Goal: Find specific page/section: Find specific page/section

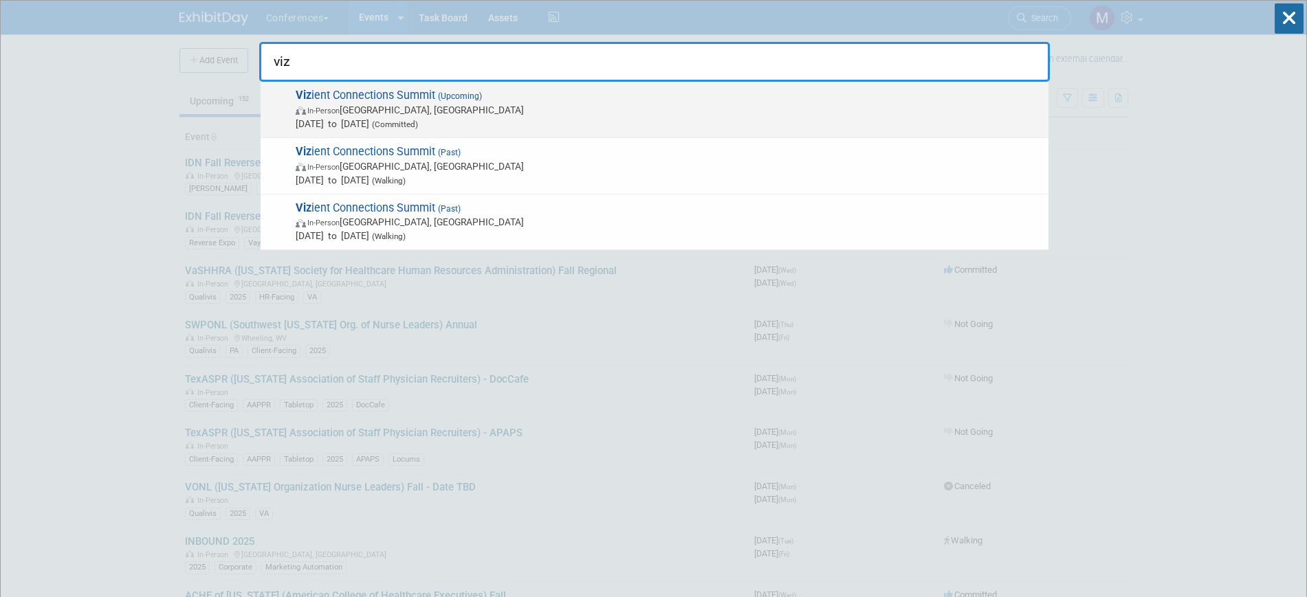
type input "viz"
click at [400, 102] on span "Viz ient Connections Summit (Upcoming) In-Person [GEOGRAPHIC_DATA], [GEOGRAPHIC…" at bounding box center [666, 110] width 750 height 42
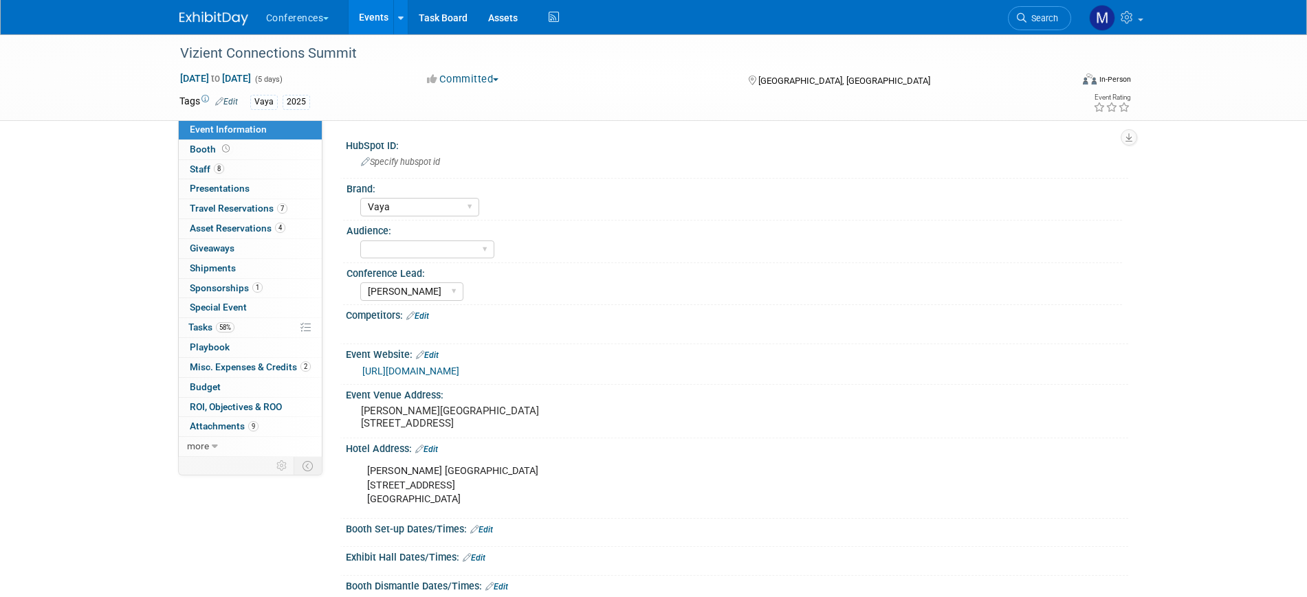
select select "Vaya"
select select "Marygrace"
click at [290, 211] on link "7 Travel Reservations 7" at bounding box center [250, 208] width 143 height 19
